Goal: Complete application form: Complete application form

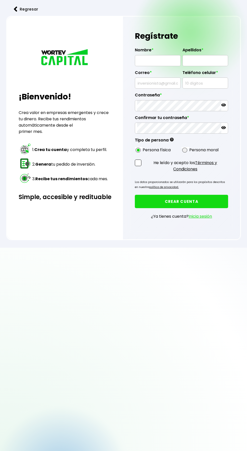
radio input "true"
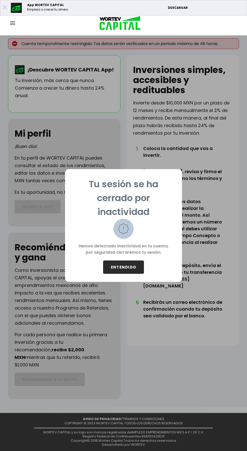
click at [125, 266] on button "ENTENDIDO" at bounding box center [123, 266] width 41 height 13
click at [124, 266] on button "ENTENDIDO" at bounding box center [123, 266] width 41 height 13
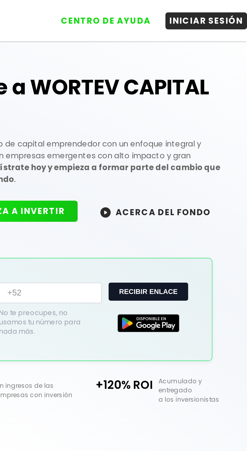
click at [231, 10] on button "INICIAR SESIÓN" at bounding box center [227, 10] width 40 height 8
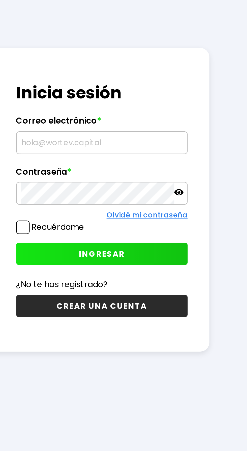
click at [126, 375] on div "Regresar ¡Hola, inversionista! Ingresa a tu panel: Gestiona nuevas inversiones …" at bounding box center [123, 238] width 247 height 476
click at [246, 371] on div "Regresar ¡Hola, inversionista! Ingresa a tu panel: Gestiona nuevas inversiones …" at bounding box center [123, 238] width 247 height 476
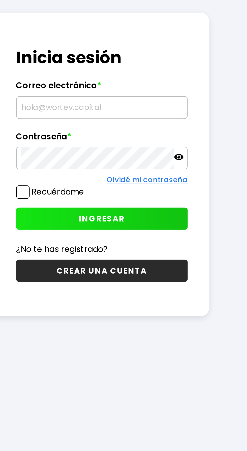
click at [166, 216] on input "text" at bounding box center [175, 210] width 79 height 11
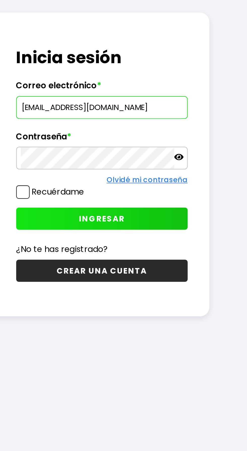
type input "[EMAIL_ADDRESS][DOMAIN_NAME]"
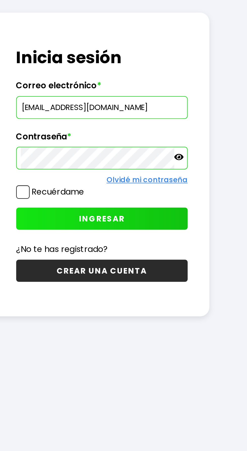
click at [215, 237] on icon at bounding box center [213, 235] width 5 height 5
click at [142, 255] on label "Recuérdame" at bounding box center [155, 252] width 26 height 6
click at [168, 249] on input "Recuérdame" at bounding box center [168, 249] width 0 height 0
click at [179, 267] on span "INGRESAR" at bounding box center [176, 264] width 22 height 5
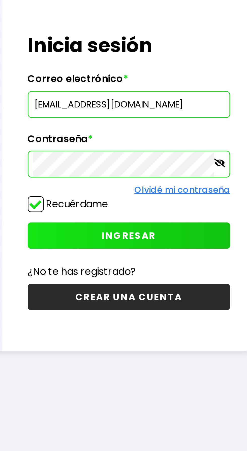
click at [179, 267] on span "INGRESAR" at bounding box center [176, 264] width 22 height 5
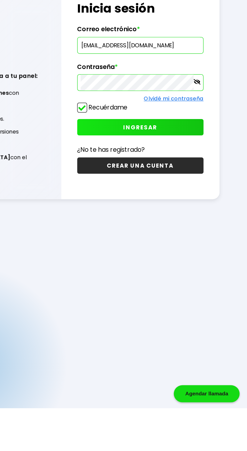
click at [188, 270] on button "INGRESAR" at bounding box center [176, 264] width 84 height 11
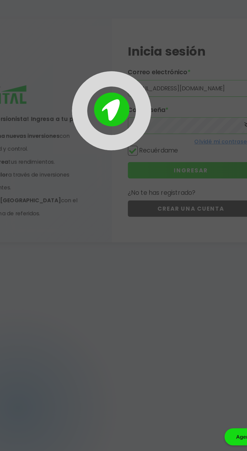
click at [131, 399] on div at bounding box center [123, 225] width 247 height 451
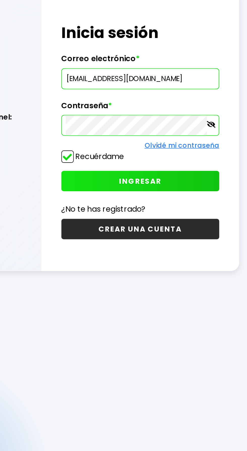
scroll to position [25, 0]
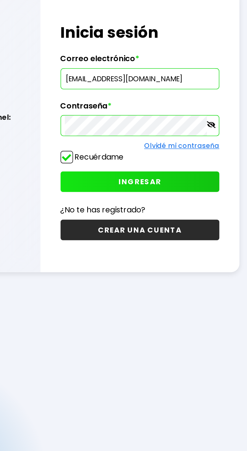
click at [191, 246] on button "INGRESAR" at bounding box center [176, 240] width 84 height 11
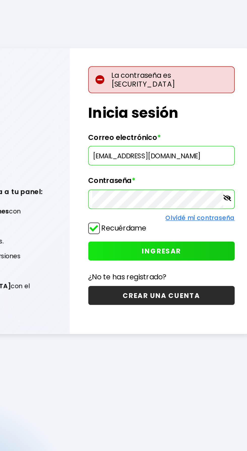
scroll to position [25, 0]
click at [199, 231] on link "Olvidé mi contraseña" at bounding box center [198, 228] width 40 height 5
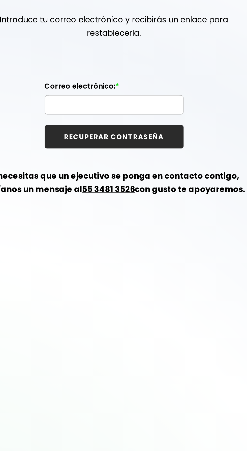
click at [108, 115] on input "text" at bounding box center [123, 117] width 75 height 11
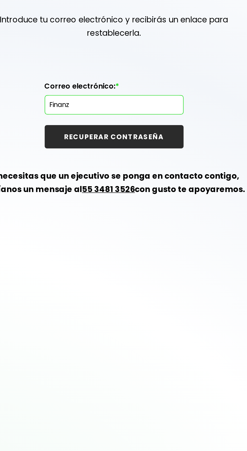
type input "Finanza"
type input "finanzasgcs100@gmail.com"
click at [132, 133] on button "RECUPERAR CONTRASEÑA" at bounding box center [123, 135] width 79 height 13
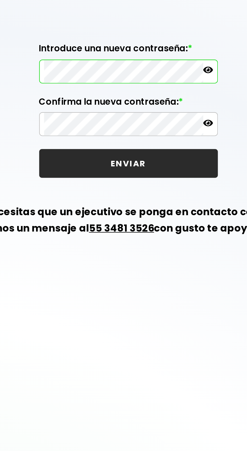
click at [160, 89] on icon at bounding box center [160, 89] width 5 height 3
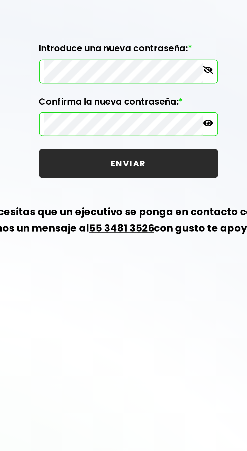
click at [161, 114] on icon at bounding box center [160, 113] width 5 height 5
click at [132, 132] on button "ENVIAR" at bounding box center [123, 132] width 83 height 13
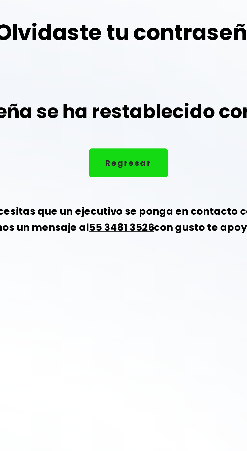
click at [126, 109] on button "Regresar" at bounding box center [123, 105] width 36 height 13
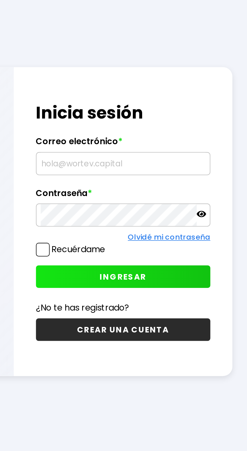
click at [160, 216] on input "text" at bounding box center [175, 210] width 79 height 11
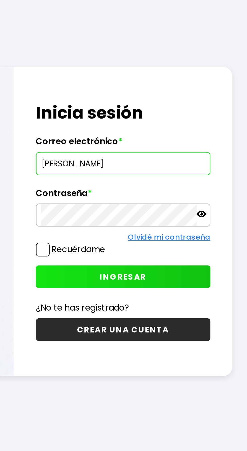
type input "Finanz"
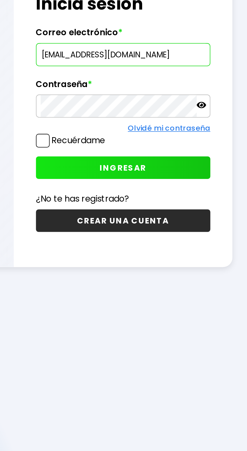
type input "finanzasgcs100@gmail.com"
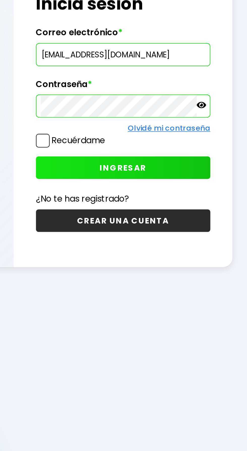
click at [212, 237] on icon at bounding box center [213, 235] width 5 height 5
click at [138, 255] on span at bounding box center [137, 252] width 7 height 7
click at [168, 249] on input "Recuérdame" at bounding box center [168, 249] width 0 height 0
click at [186, 267] on span "INGRESAR" at bounding box center [176, 264] width 22 height 5
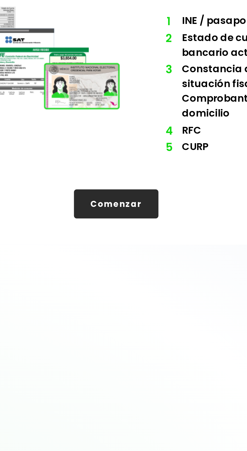
click at [123, 188] on button "Comenzar" at bounding box center [123, 187] width 39 height 13
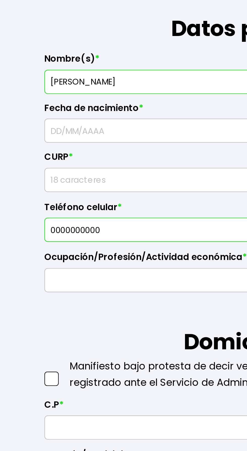
click at [36, 150] on input "text" at bounding box center [71, 151] width 96 height 11
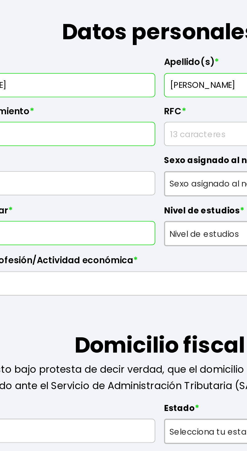
type input "12/03/1956"
click at [141, 152] on input "rfc" at bounding box center [176, 151] width 96 height 11
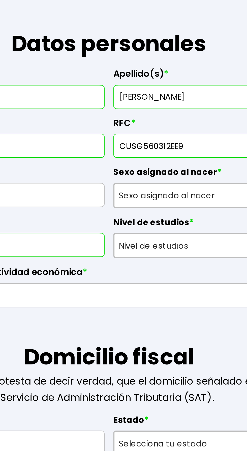
type input "CUSG560312EE9"
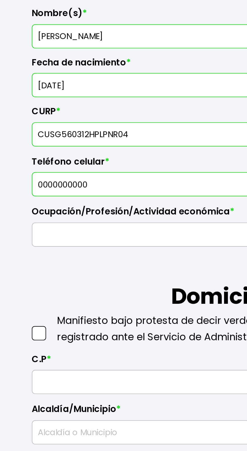
type input "CUSG560312HPLPNR04"
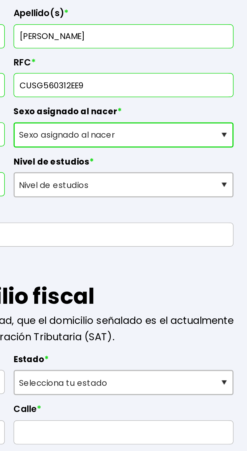
click at [223, 174] on select "Sexo asignado al nacer Hombre Mujer Prefiero no contestar" at bounding box center [175, 175] width 101 height 12
select select "Hombre"
click at [125, 169] on select "Sexo asignado al nacer Hombre Mujer Prefiero no contestar" at bounding box center [175, 175] width 101 height 12
click at [200, 175] on select "Sexo asignado al nacer Hombre Mujer Prefiero no contestar" at bounding box center [175, 175] width 101 height 12
click at [125, 169] on select "Sexo asignado al nacer Hombre Mujer Prefiero no contestar" at bounding box center [175, 175] width 101 height 12
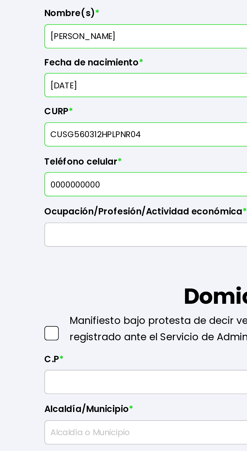
click at [56, 198] on input "0000000000" at bounding box center [71, 197] width 96 height 11
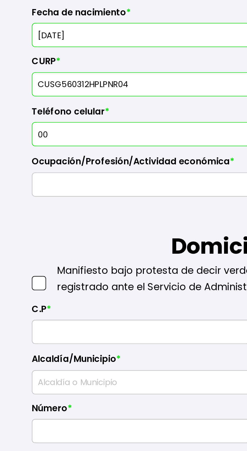
type input "0"
type input "2223485338"
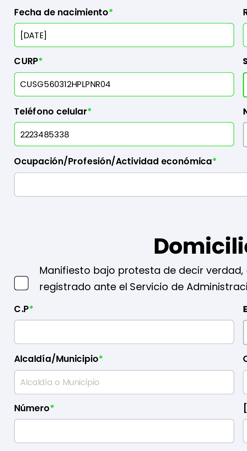
click at [40, 218] on input "text" at bounding box center [123, 220] width 201 height 11
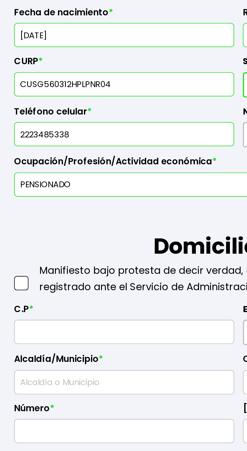
type input "PENSIONADO"
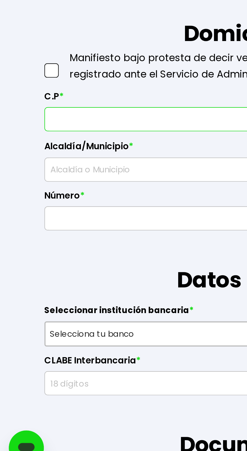
click at [24, 265] on span at bounding box center [23, 265] width 7 height 7
click at [29, 263] on input "checkbox" at bounding box center [29, 263] width 0 height 0
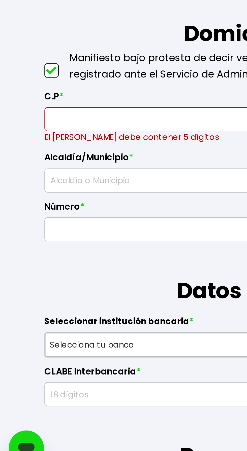
click at [36, 289] on input "text" at bounding box center [71, 288] width 96 height 11
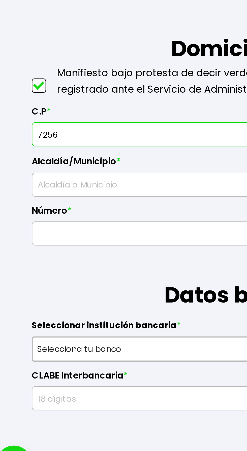
type input "72560"
select select "PU"
type input "Puebla"
type input "INFONAVIT la Margarita"
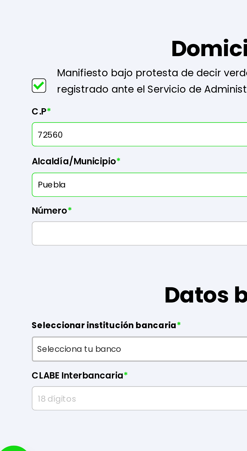
type input "72560"
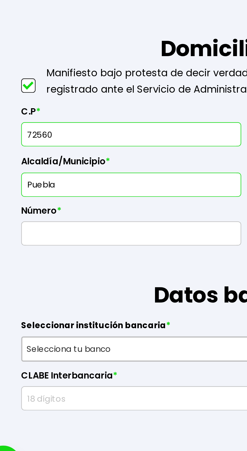
click at [58, 310] on input "Puebla" at bounding box center [71, 311] width 96 height 11
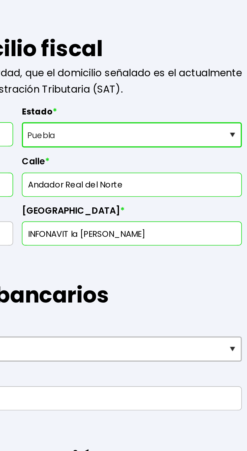
click at [184, 311] on input "Andador Real del Norte" at bounding box center [176, 311] width 96 height 11
type input "Andador Real del Norte"
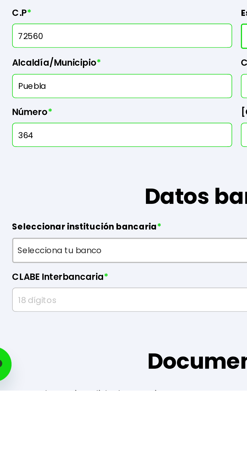
click at [55, 332] on input "364" at bounding box center [71, 333] width 96 height 11
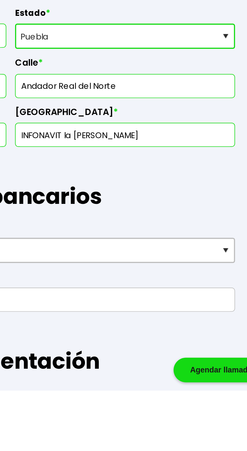
type input "364 int 1"
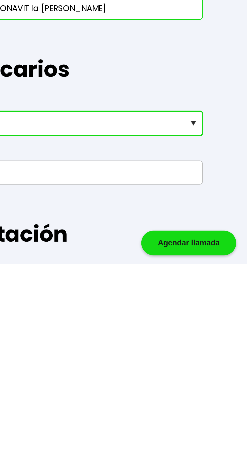
click at [222, 387] on select "Selecciona tu banco ABC Capital Actinver Afirme Albo ASP Banamex Banbajio Banco…" at bounding box center [123, 387] width 206 height 12
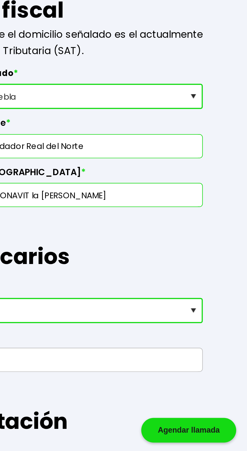
click at [20, 381] on select "Selecciona tu banco ABC Capital Actinver Afirme Albo ASP Banamex Banbajio Banco…" at bounding box center [123, 387] width 206 height 12
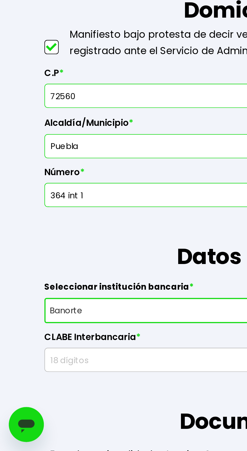
click at [51, 410] on input "text" at bounding box center [123, 409] width 201 height 11
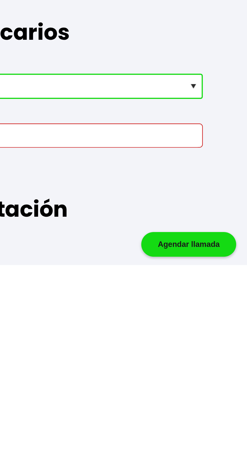
scroll to position [18, 0]
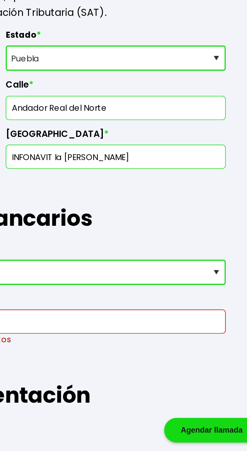
click at [213, 404] on h1 "Documentación" at bounding box center [123, 418] width 206 height 30
click at [219, 369] on select "Selecciona tu banco ABC Capital Actinver Afirme Albo ASP Banamex Banbajio Banco…" at bounding box center [123, 369] width 206 height 12
select select "HSBC"
click at [20, 363] on select "Selecciona tu banco ABC Capital Actinver Afirme Albo ASP Banamex Banbajio Banco…" at bounding box center [123, 369] width 206 height 12
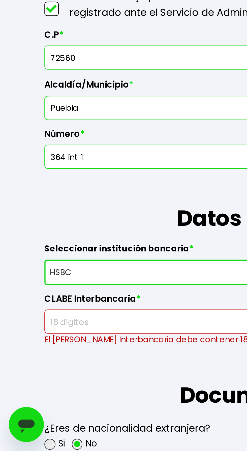
click at [57, 391] on input "text" at bounding box center [123, 391] width 201 height 11
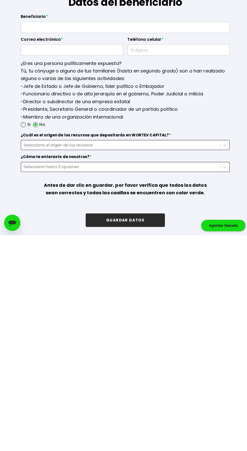
scroll to position [542, 0]
